Goal: Task Accomplishment & Management: Manage account settings

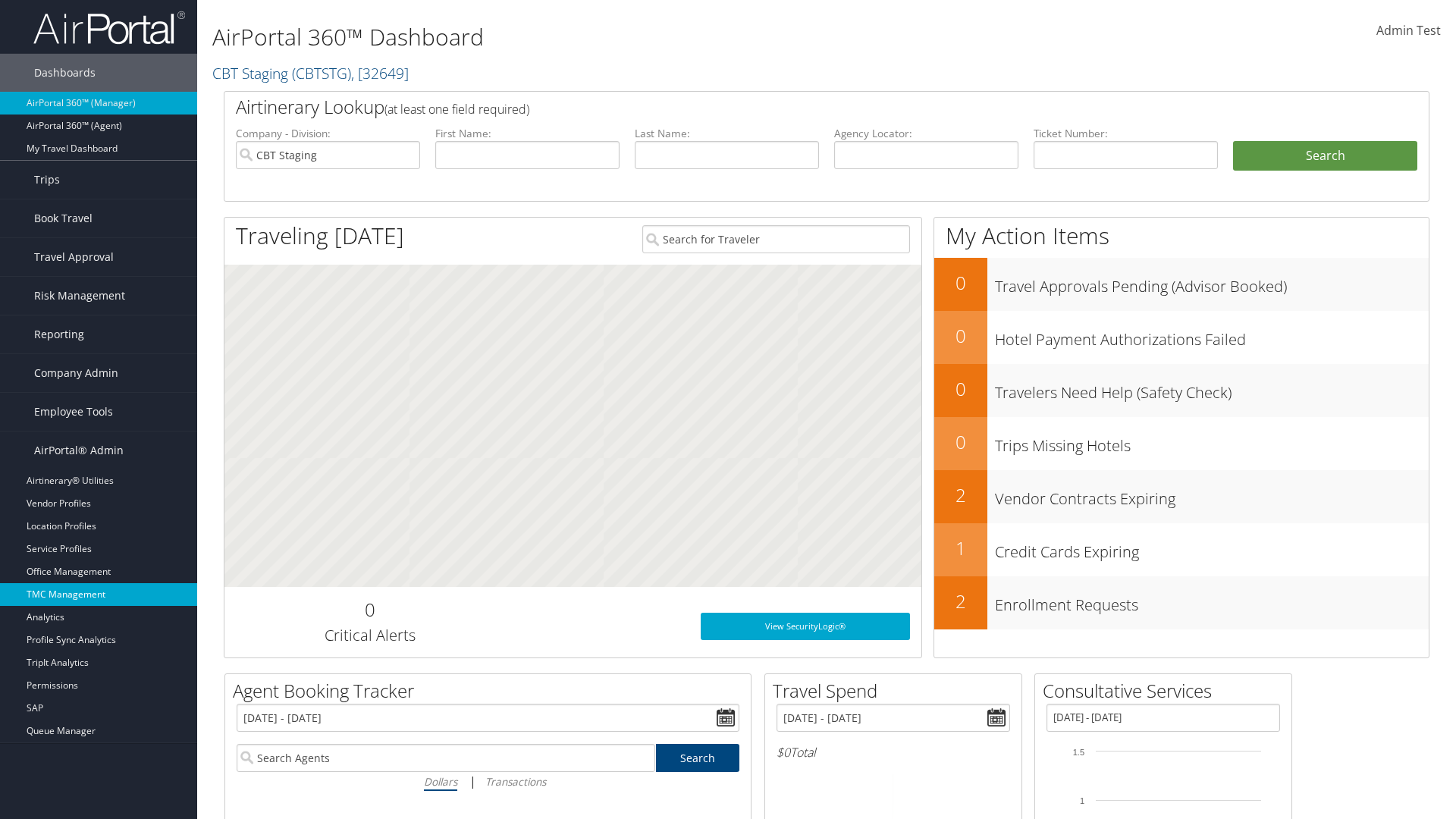
click at [99, 595] on link "TMC Management" at bounding box center [99, 595] width 197 height 23
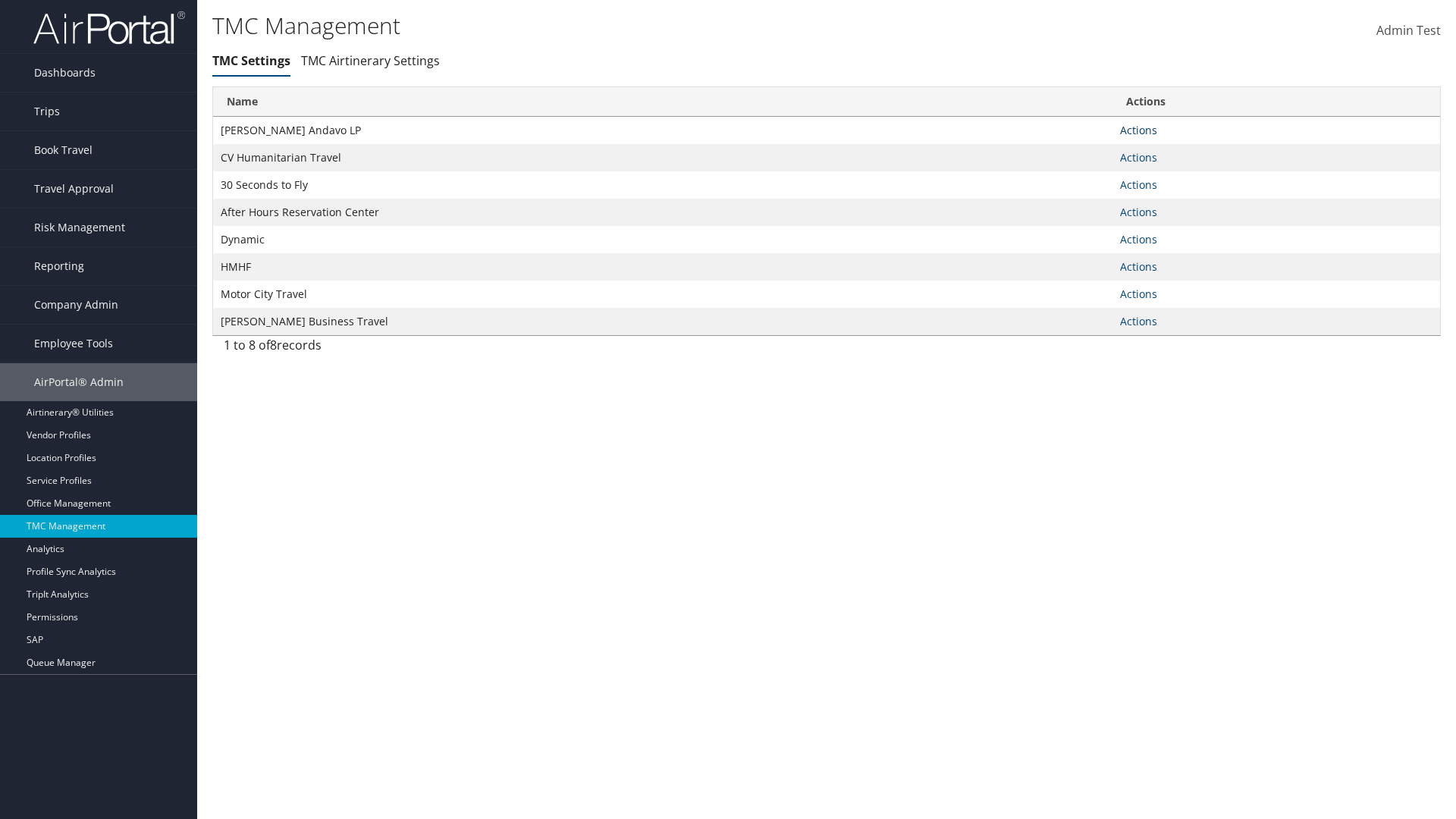
click at [1139, 130] on link "Actions" at bounding box center [1139, 130] width 37 height 15
click at [0, 0] on link "Manage Travel Offices" at bounding box center [0, 0] width 0 height 0
